Goal: Task Accomplishment & Management: Use online tool/utility

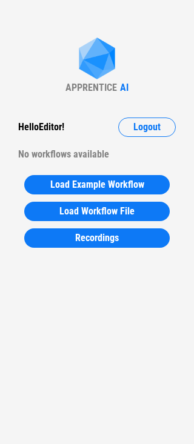
click at [91, 139] on div "Hello Editor ! Logout No workflows available" at bounding box center [97, 140] width 182 height 47
click at [148, 128] on span "Logout" at bounding box center [146, 127] width 27 height 10
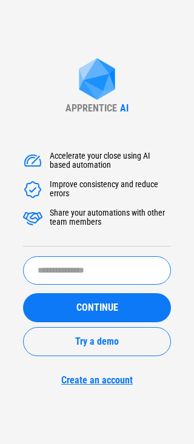
click at [72, 274] on input "text" at bounding box center [97, 270] width 148 height 28
click at [23, 293] on button "CONTINUE" at bounding box center [97, 307] width 148 height 29
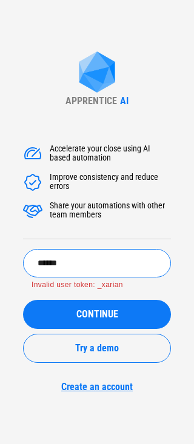
click at [23, 300] on button "CONTINUE" at bounding box center [97, 314] width 148 height 29
type input "******"
click at [23, 300] on button "CONTINUE" at bounding box center [97, 314] width 148 height 29
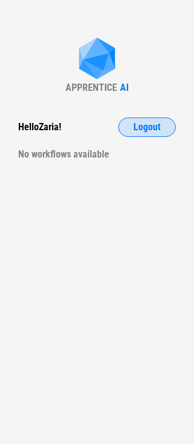
click at [151, 128] on span "Logout" at bounding box center [146, 127] width 27 height 10
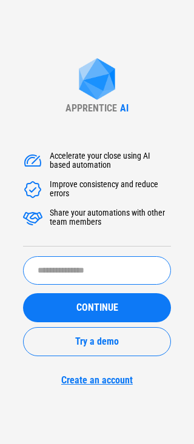
click at [63, 279] on input "text" at bounding box center [97, 270] width 148 height 28
type input "**********"
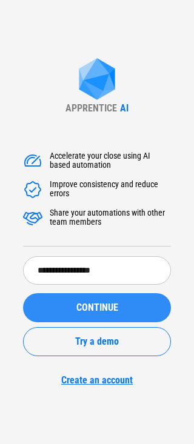
click at [95, 306] on span "CONTINUE" at bounding box center [97, 308] width 42 height 10
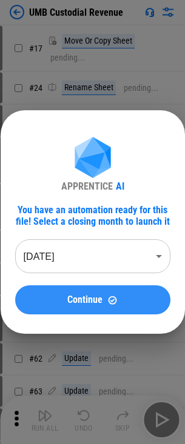
click at [86, 301] on span "Continue" at bounding box center [84, 300] width 35 height 10
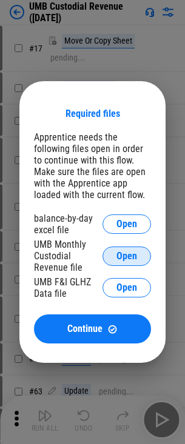
click at [122, 254] on span "Open" at bounding box center [126, 256] width 21 height 10
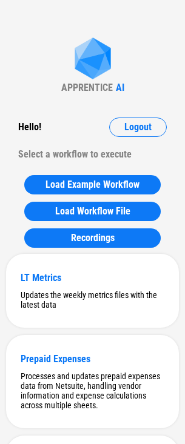
click at [55, 137] on div "Hello ! Logout Select a workflow to execute" at bounding box center [92, 140] width 173 height 47
click at [75, 288] on div "LT Metrics Updates the weekly metrics files with the latest data" at bounding box center [92, 291] width 173 height 74
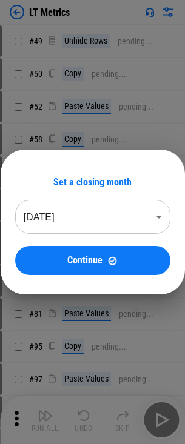
click at [47, 163] on div "Set a closing month Jul 2025 ******** ​ Continue" at bounding box center [93, 222] width 184 height 145
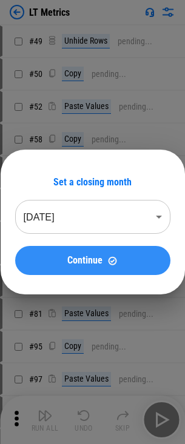
click at [90, 257] on span "Continue" at bounding box center [84, 260] width 35 height 10
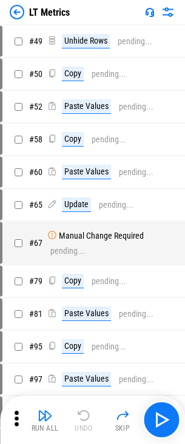
click at [27, 12] on div "LT Metrics" at bounding box center [40, 12] width 60 height 15
click at [19, 12] on img at bounding box center [17, 12] width 15 height 15
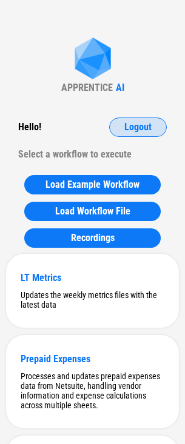
click at [134, 129] on span "Logout" at bounding box center [137, 127] width 27 height 10
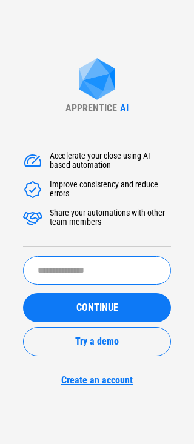
click at [74, 281] on input "text" at bounding box center [97, 270] width 148 height 28
click at [23, 293] on button "CONTINUE" at bounding box center [97, 307] width 148 height 29
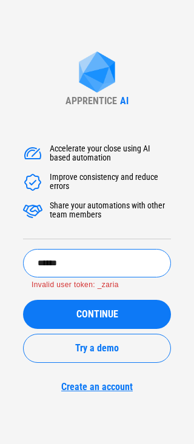
click at [81, 265] on input "******" at bounding box center [97, 263] width 148 height 28
type input "******"
click at [23, 300] on button "CONTINUE" at bounding box center [97, 314] width 148 height 29
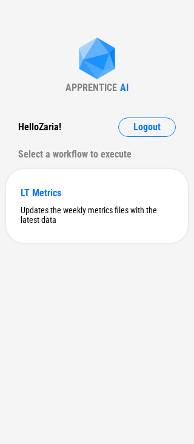
click at [93, 318] on div "APPRENTICE AI Hello Zaria ! Logout Select a workflow to execute LT Metrics Upda…" at bounding box center [97, 222] width 194 height 444
